Goal: Check status: Check status

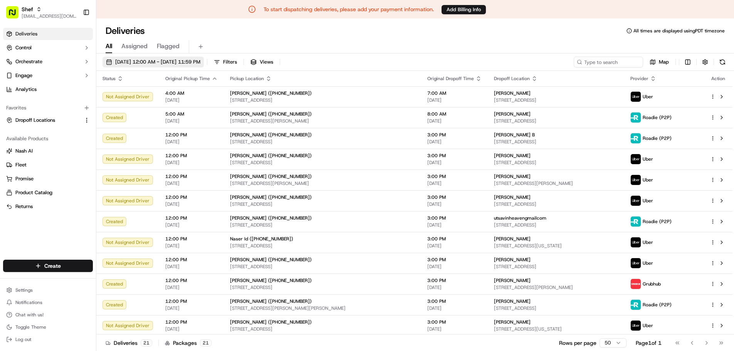
click at [200, 64] on span "[DATE] 12:00 AM - [DATE] 11:59 PM" at bounding box center [157, 62] width 85 height 7
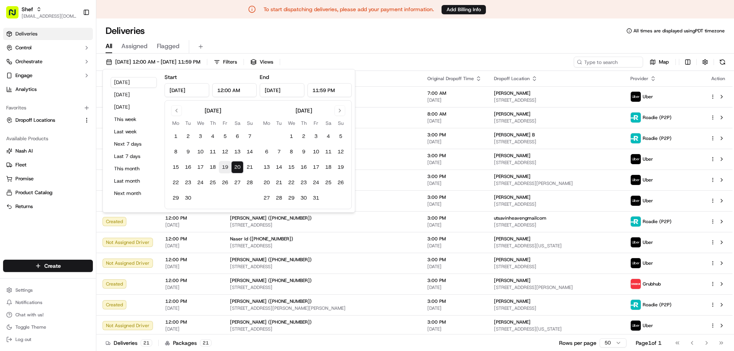
click at [226, 168] on button "19" at bounding box center [225, 167] width 12 height 12
type input "Sep 19, 2025"
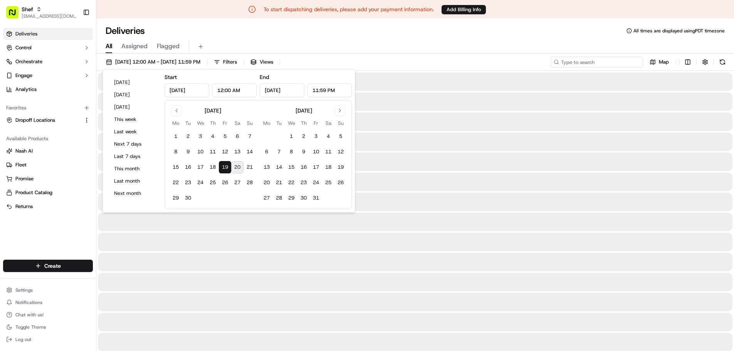
click at [596, 63] on input at bounding box center [596, 62] width 92 height 11
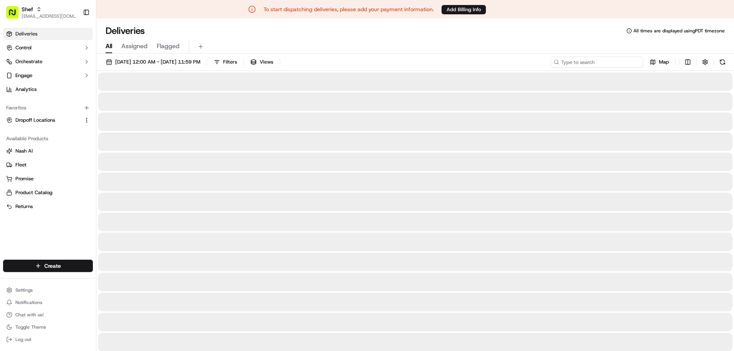
paste input "wgpRmJEM7xA"
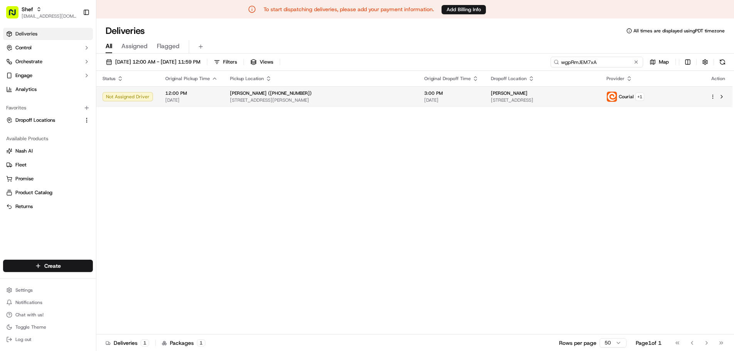
type input "wgpRmJEM7xA"
click at [447, 96] on span "3:00 PM" at bounding box center [451, 93] width 54 height 6
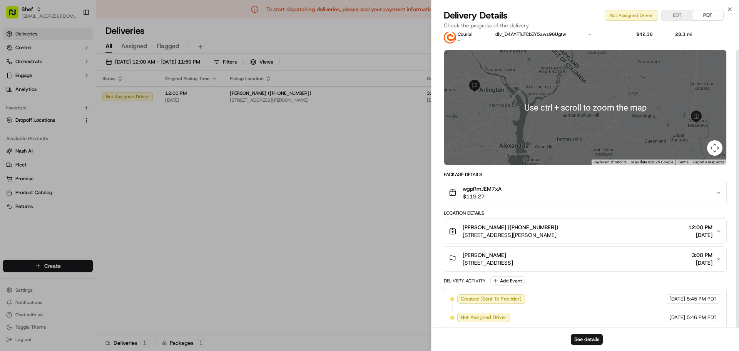
scroll to position [18, 0]
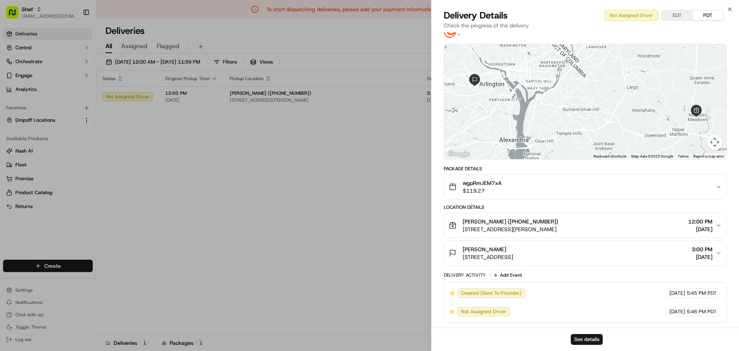
click at [579, 334] on div "See details" at bounding box center [586, 338] width 308 height 23
click at [580, 339] on button "See details" at bounding box center [587, 339] width 32 height 11
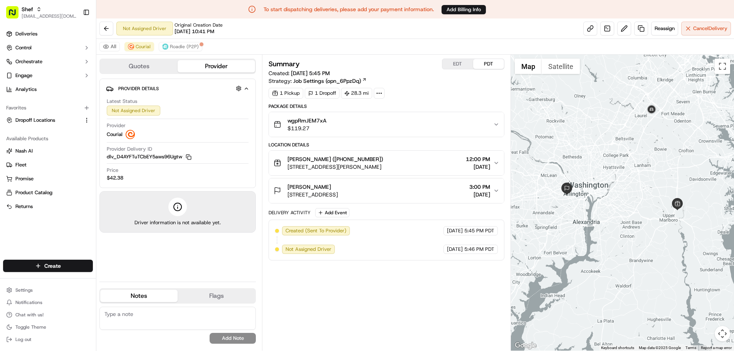
click at [522, 27] on div "Not Assigned Driver Original Creation Date [DATE] 10:41 PM Reassign Cancel Deli…" at bounding box center [414, 28] width 637 height 20
